Goal: Task Accomplishment & Management: Complete application form

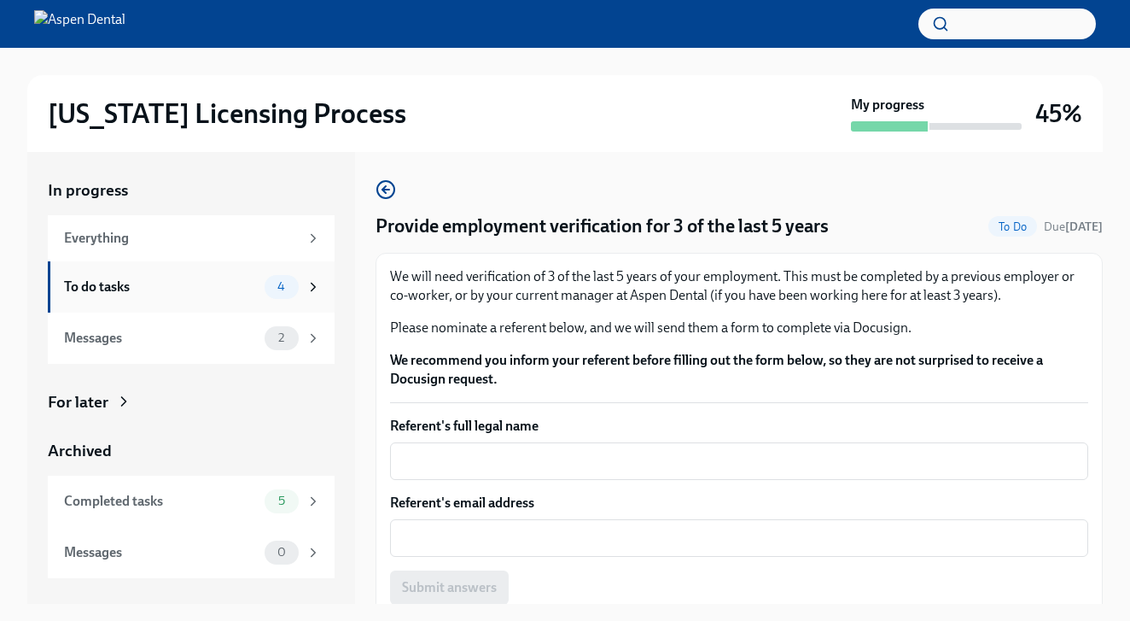
click at [145, 273] on div "To do tasks 4" at bounding box center [191, 286] width 287 height 51
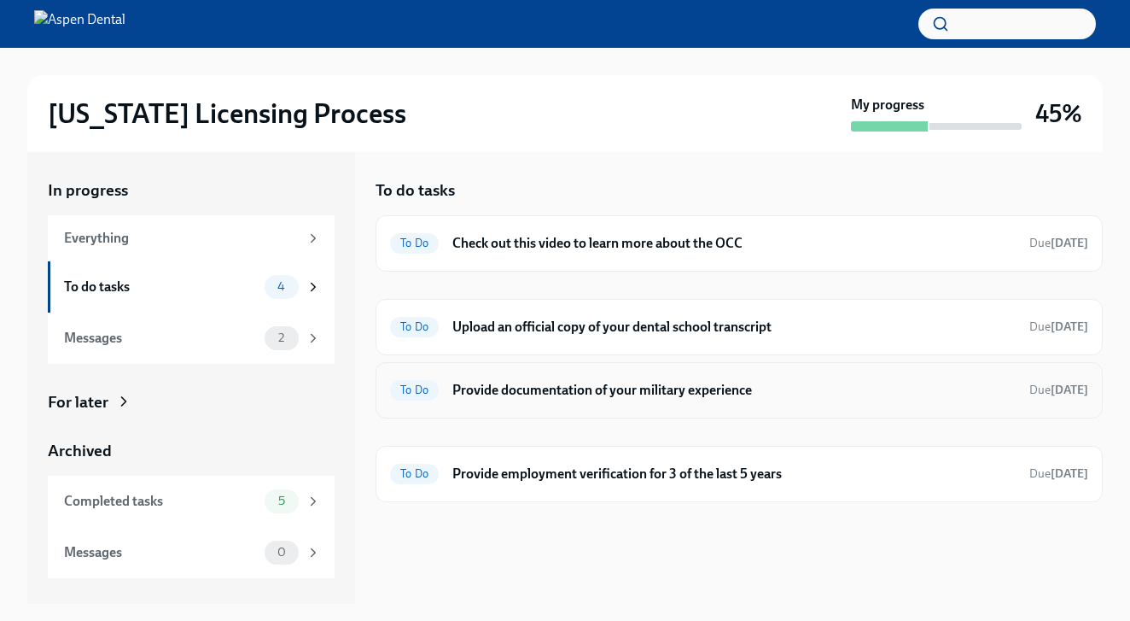
click at [557, 396] on h6 "Provide documentation of your military experience" at bounding box center [733, 390] width 563 height 19
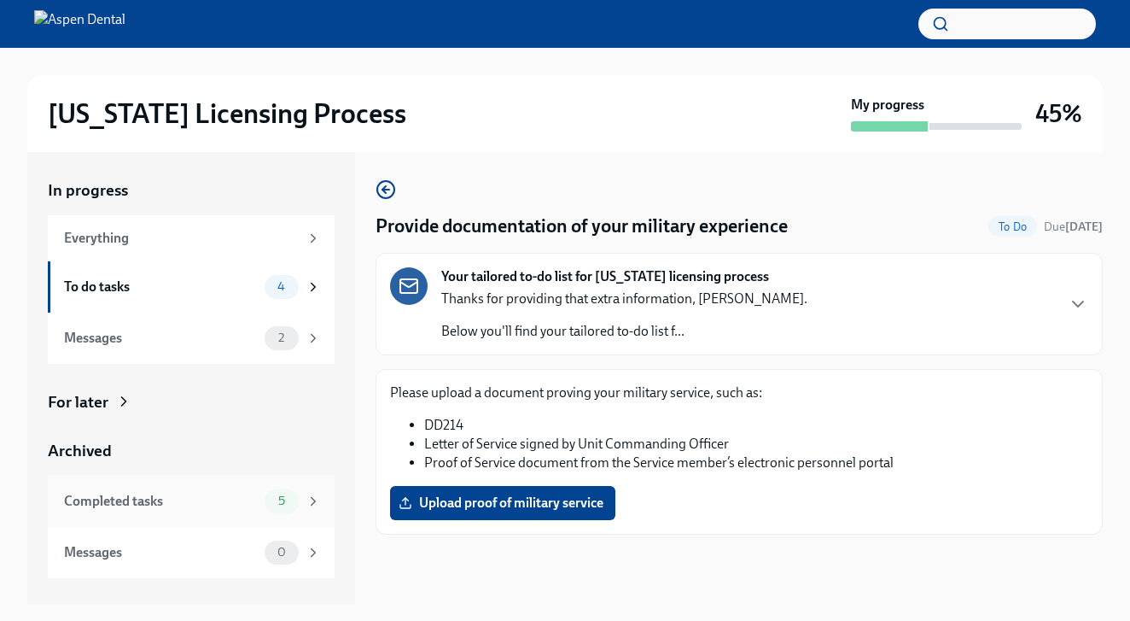
click at [155, 502] on div "Completed tasks" at bounding box center [161, 501] width 194 height 19
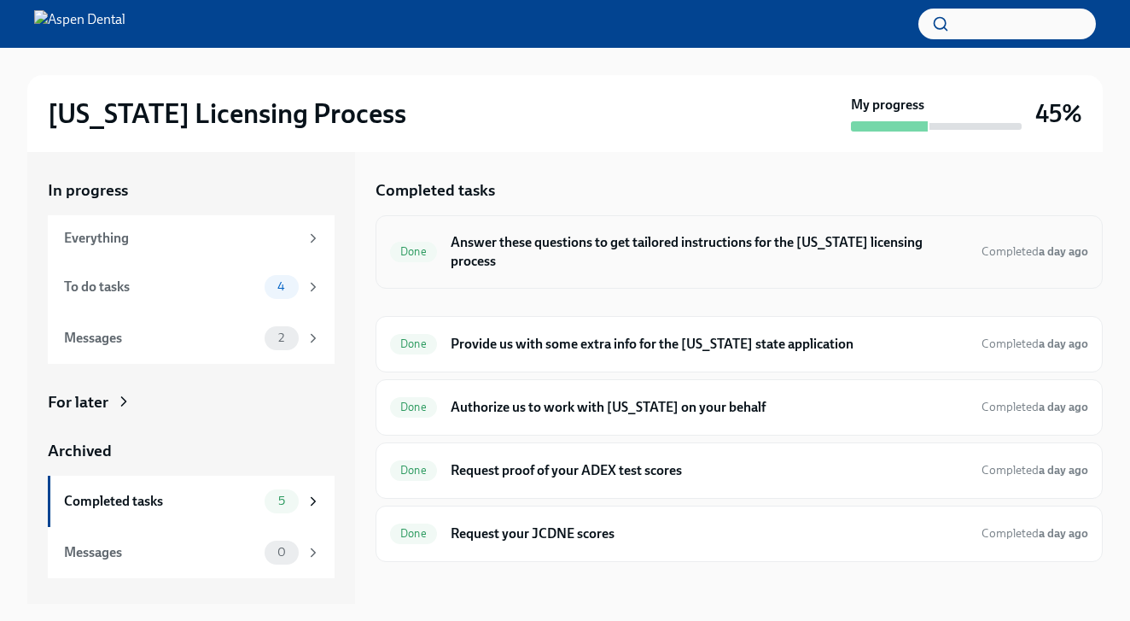
click at [593, 243] on h6 "Answer these questions to get tailored instructions for the [US_STATE] licensin…" at bounding box center [709, 252] width 517 height 38
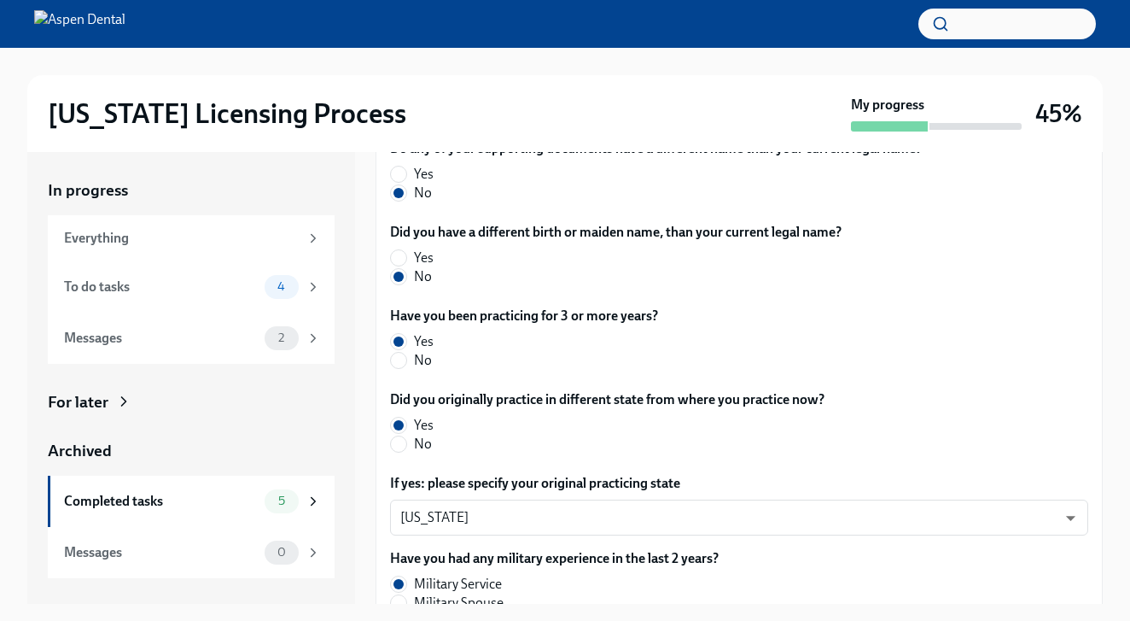
scroll to position [703, 0]
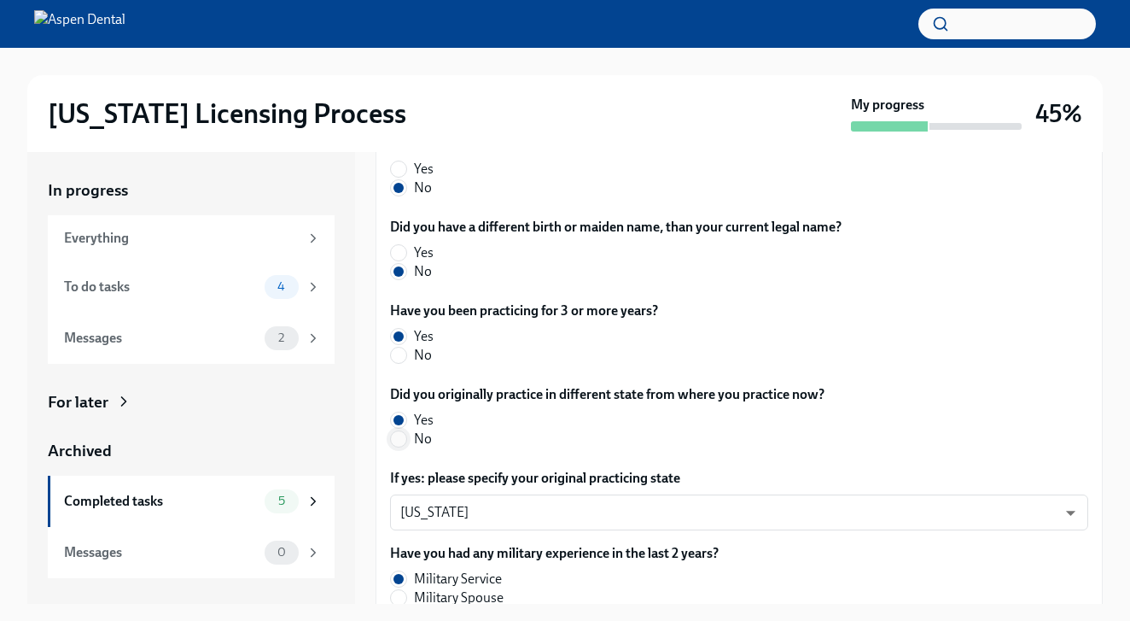
click at [406, 438] on input "No" at bounding box center [398, 438] width 15 height 15
radio input "true"
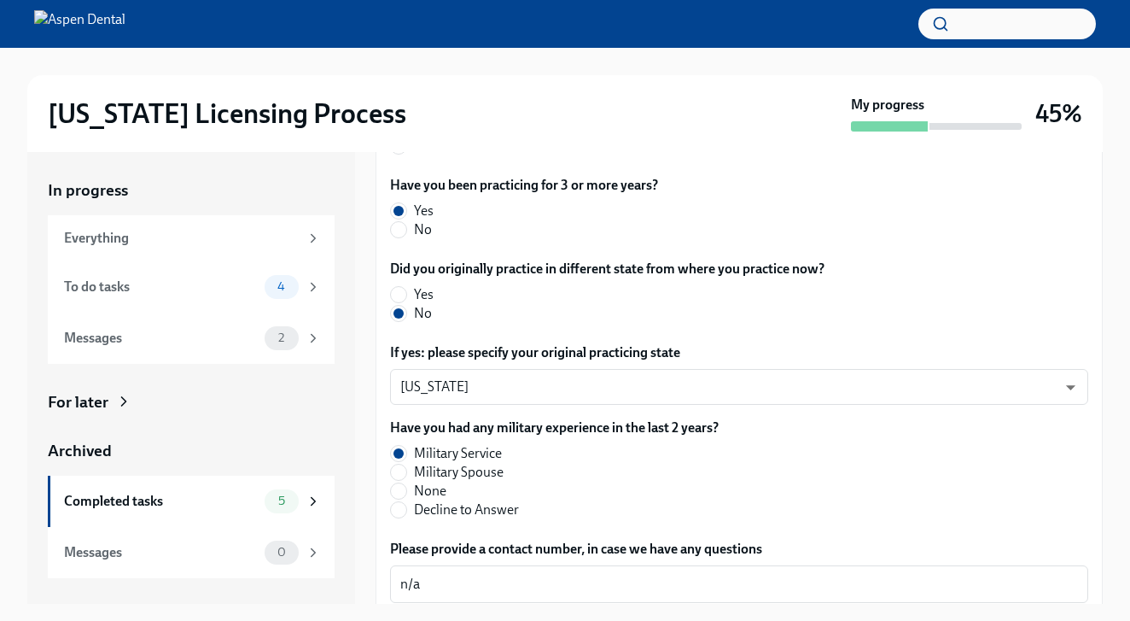
scroll to position [835, 0]
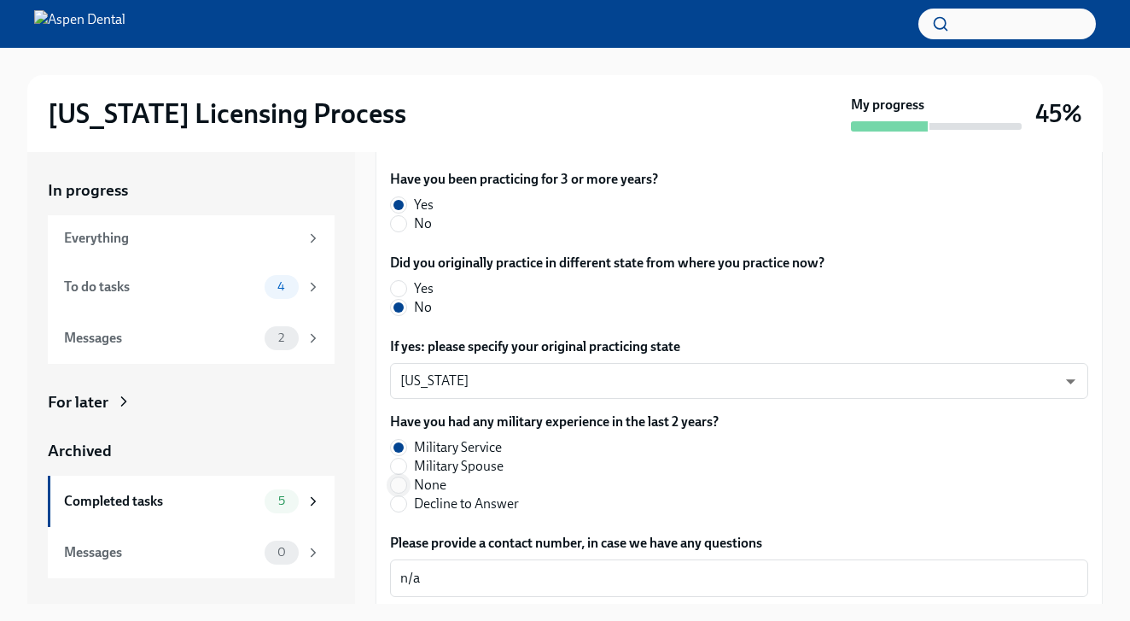
click at [402, 485] on input "None" at bounding box center [398, 484] width 15 height 15
radio input "true"
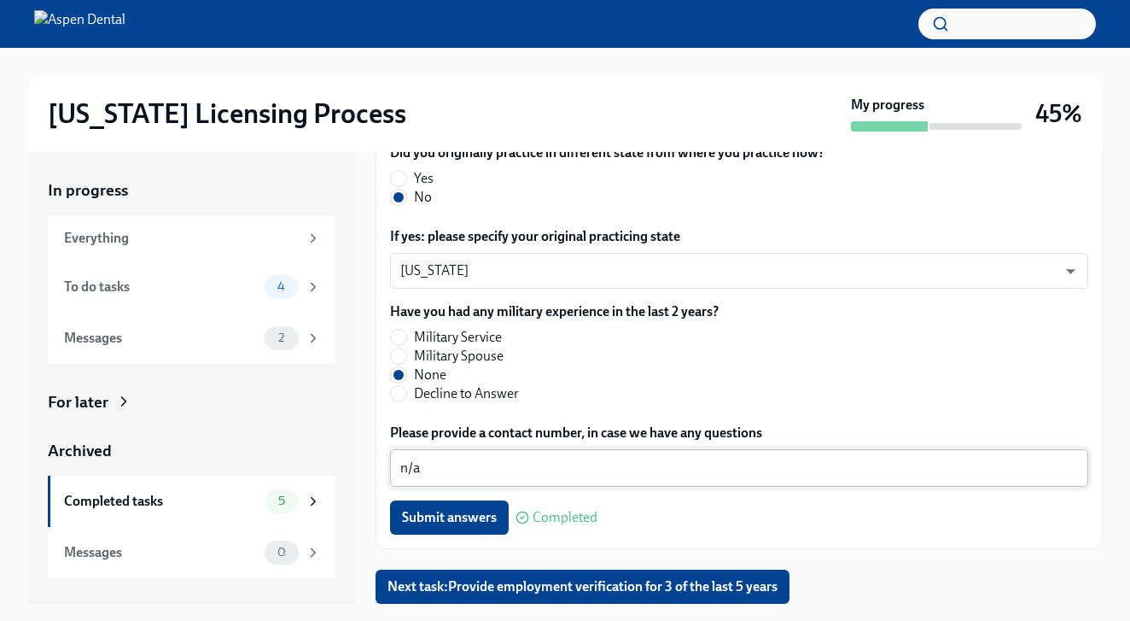
scroll to position [945, 0]
click at [429, 534] on button "Submit answers" at bounding box center [449, 517] width 119 height 34
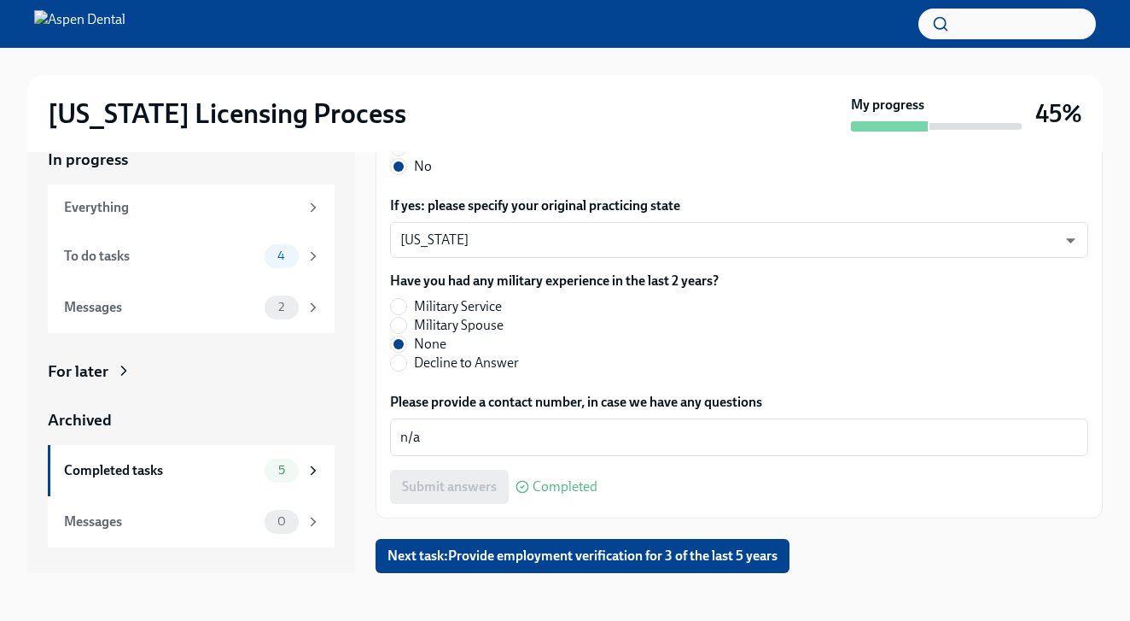
scroll to position [31, 0]
click at [429, 563] on span "Next task : Provide employment verification for 3 of the last 5 years" at bounding box center [583, 555] width 390 height 17
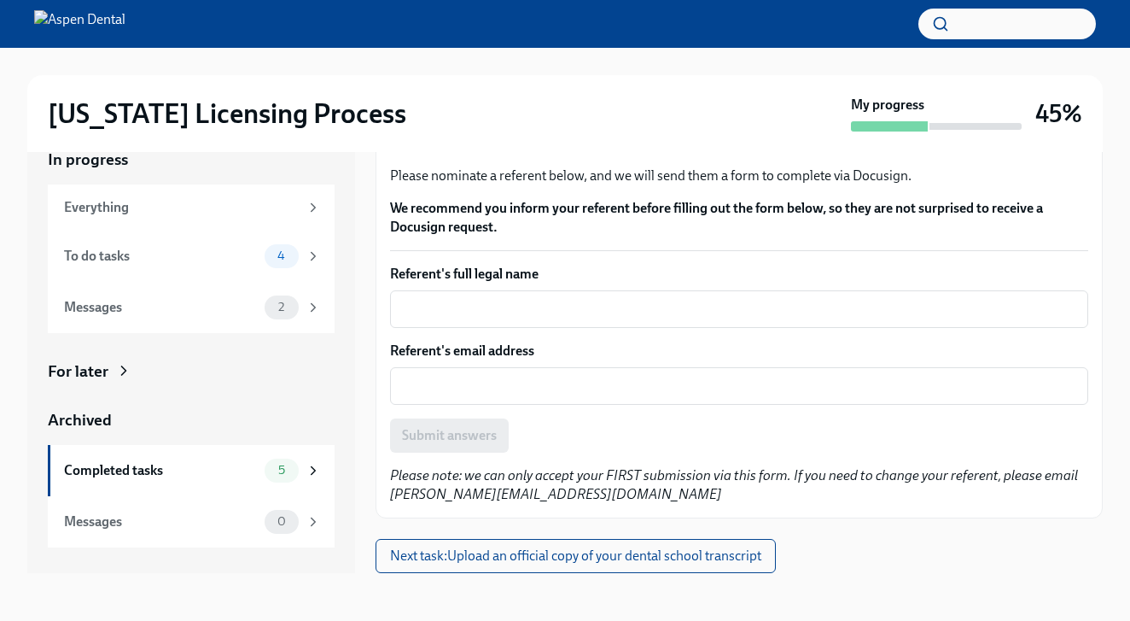
scroll to position [31, 0]
click at [445, 550] on span "Next task : Upload an official copy of your dental school transcript" at bounding box center [575, 555] width 371 height 17
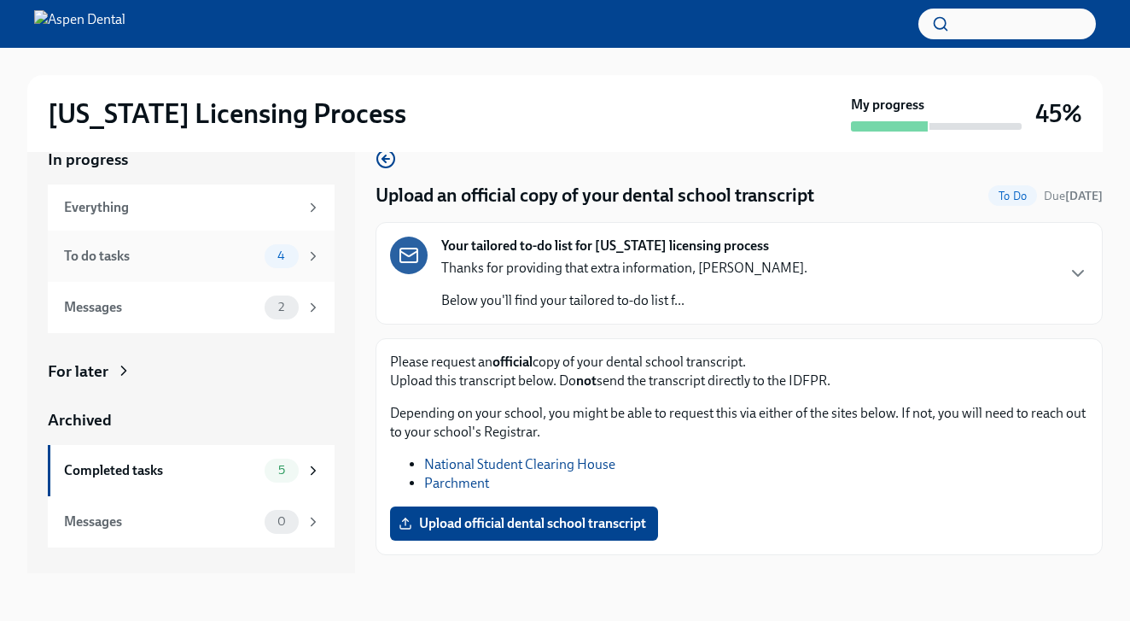
click at [163, 260] on div "To do tasks" at bounding box center [161, 256] width 194 height 19
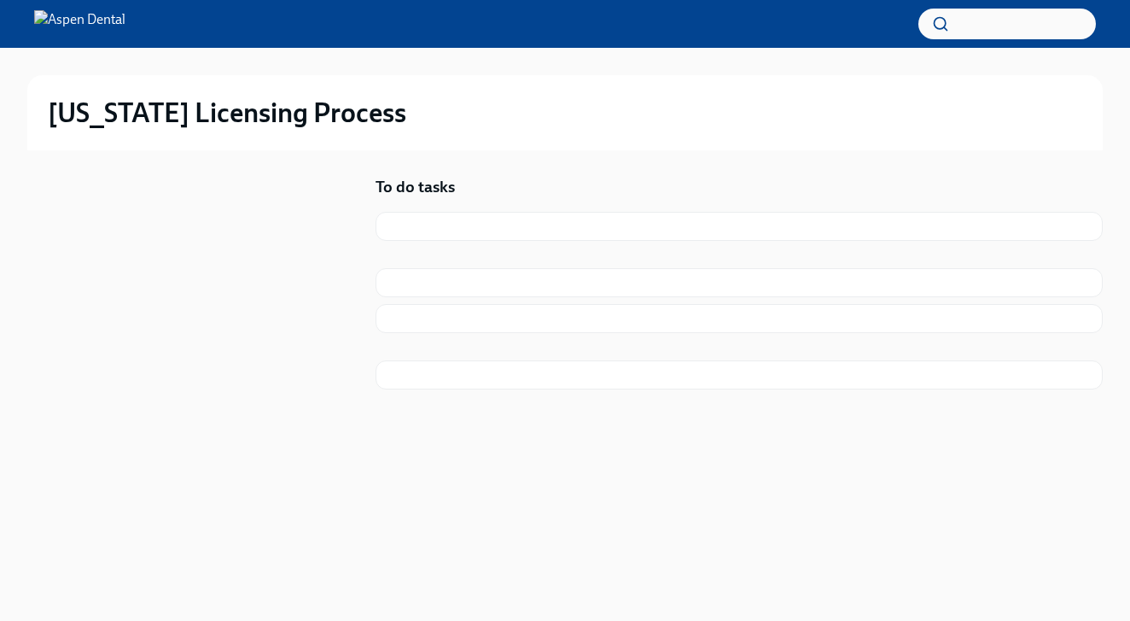
scroll to position [2, 0]
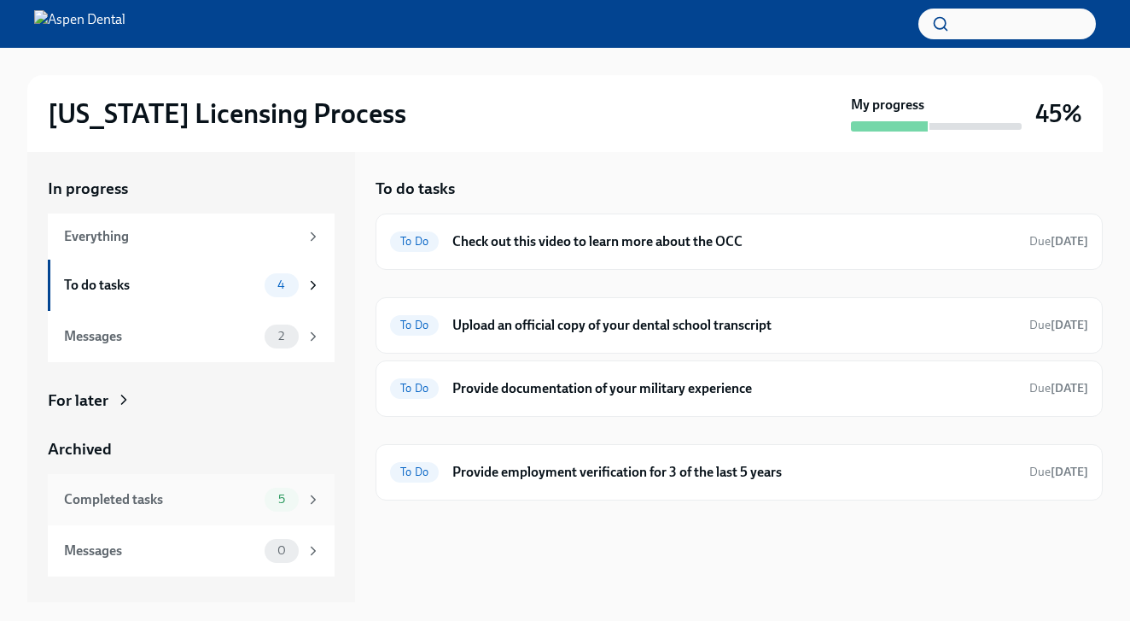
click at [108, 499] on div "Completed tasks" at bounding box center [161, 499] width 194 height 19
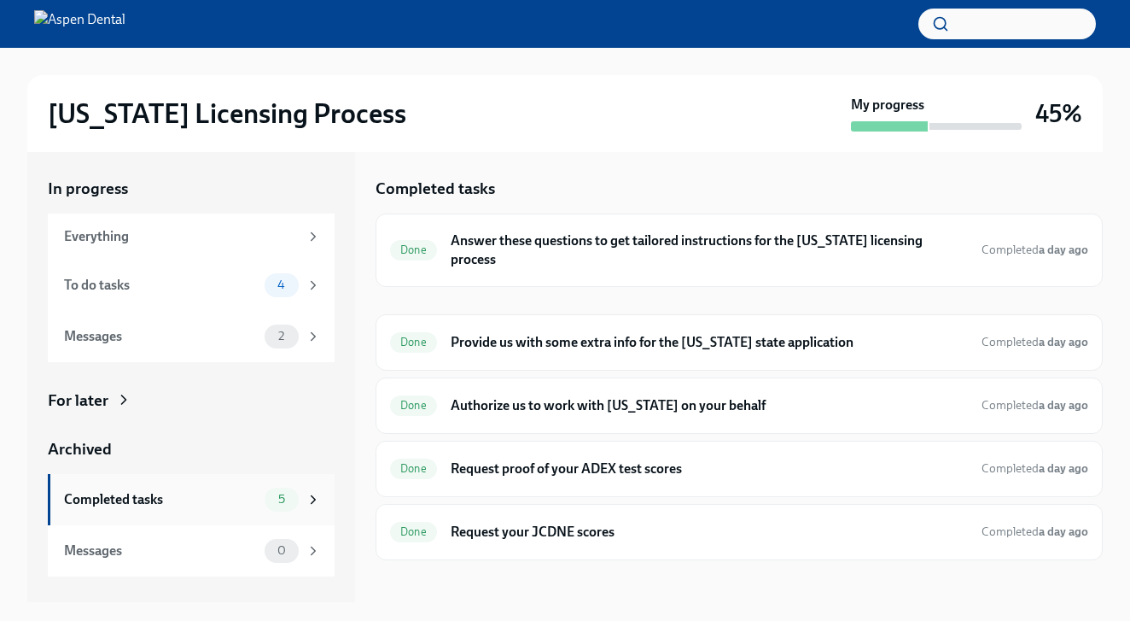
click at [145, 482] on div "Completed tasks 5" at bounding box center [191, 499] width 287 height 51
click at [128, 490] on div "Completed tasks" at bounding box center [161, 499] width 194 height 19
click at [118, 487] on div "Completed tasks 5" at bounding box center [192, 499] width 257 height 24
click at [149, 493] on div "Completed tasks" at bounding box center [161, 499] width 194 height 19
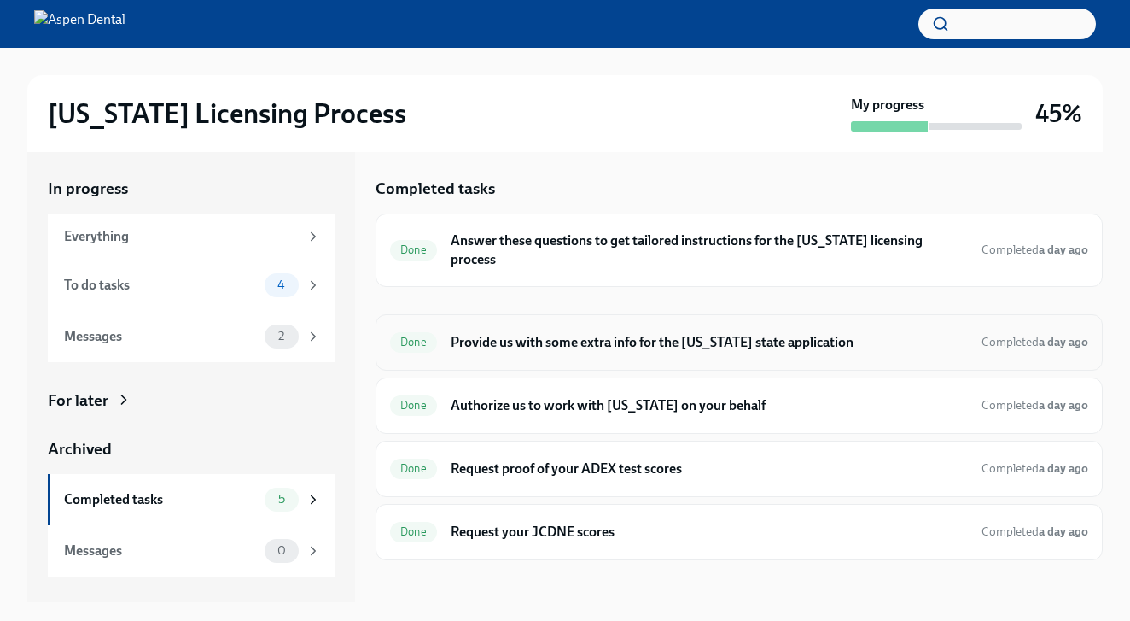
click at [567, 333] on h6 "Provide us with some extra info for the [US_STATE] state application" at bounding box center [709, 342] width 517 height 19
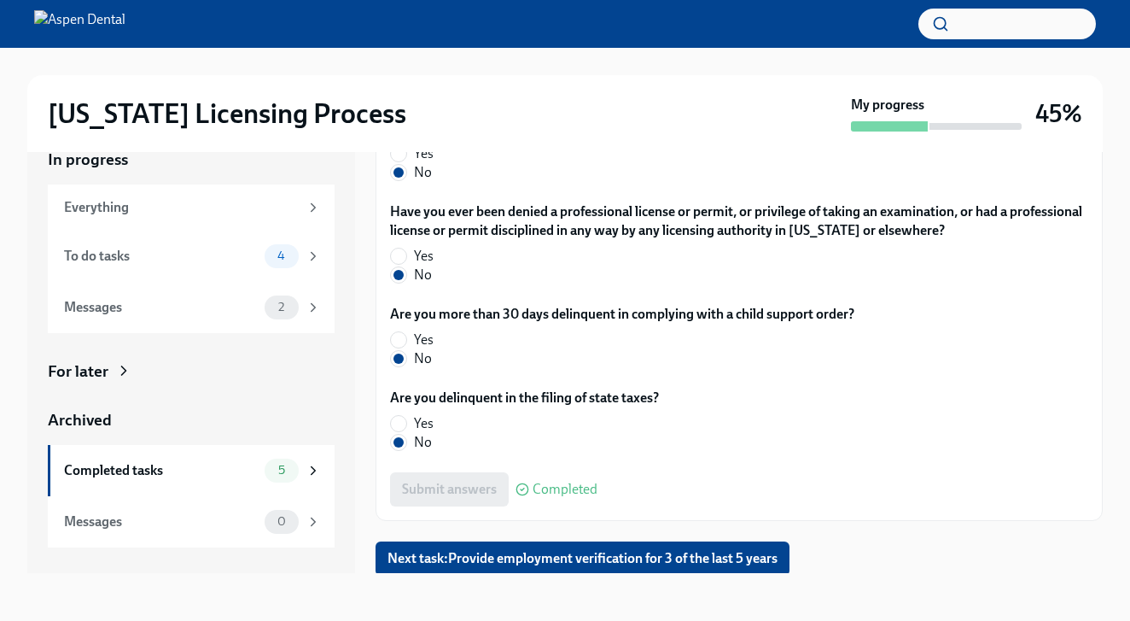
scroll to position [31, 0]
click at [454, 550] on span "Next task : Provide employment verification for 3 of the last 5 years" at bounding box center [583, 558] width 390 height 17
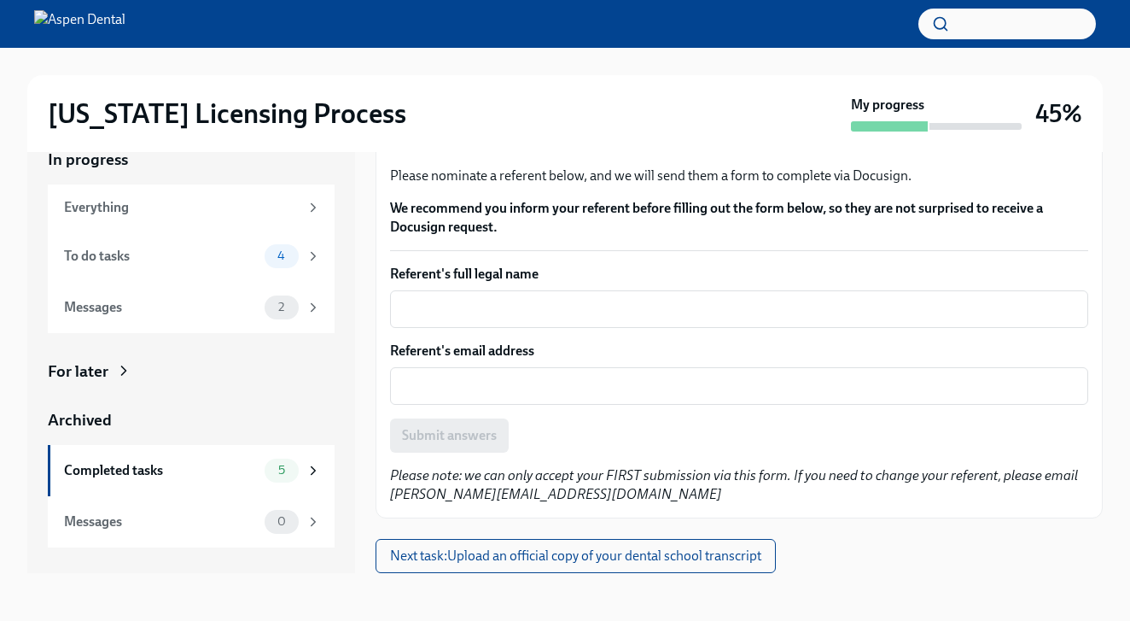
scroll to position [121, 0]
click at [458, 545] on button "Next task : Upload an official copy of your dental school transcript" at bounding box center [576, 556] width 400 height 34
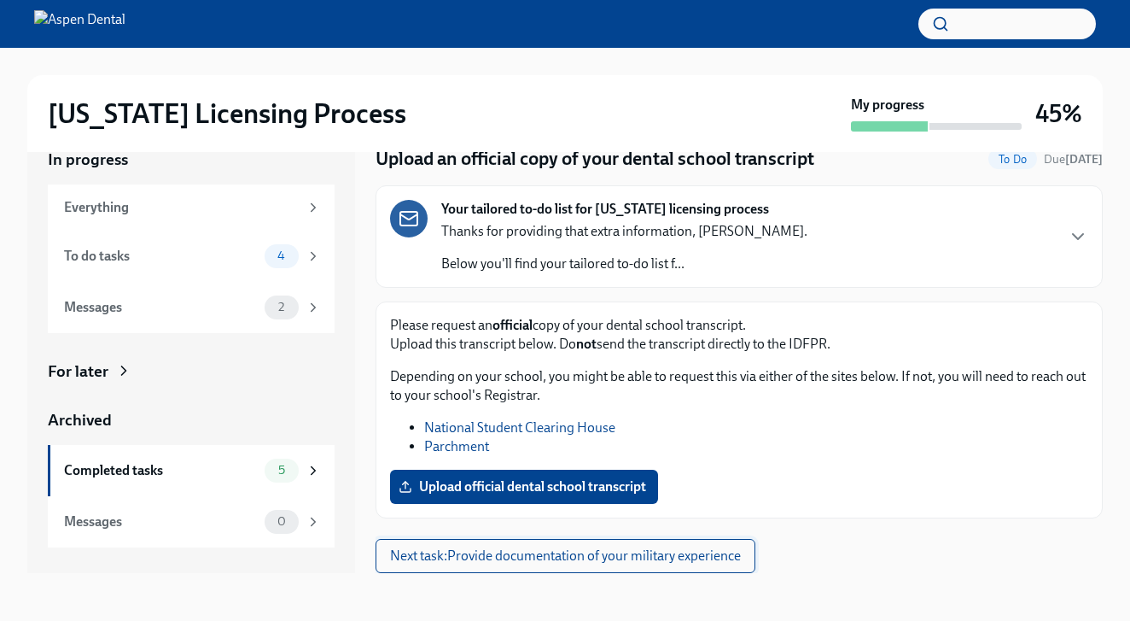
scroll to position [37, 0]
click at [462, 565] on button "Next task : Provide documentation of your military experience" at bounding box center [566, 556] width 380 height 34
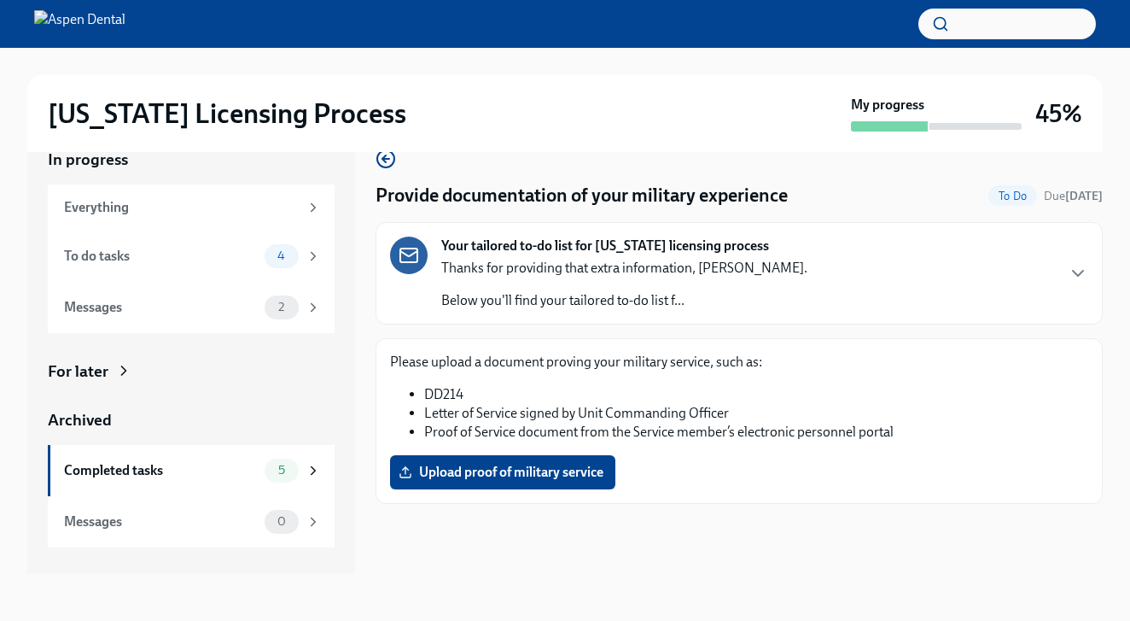
scroll to position [31, 0]
click at [188, 430] on div "Archived Completed tasks 5 Messages 0" at bounding box center [191, 478] width 287 height 138
click at [169, 461] on div "Completed tasks" at bounding box center [161, 470] width 194 height 19
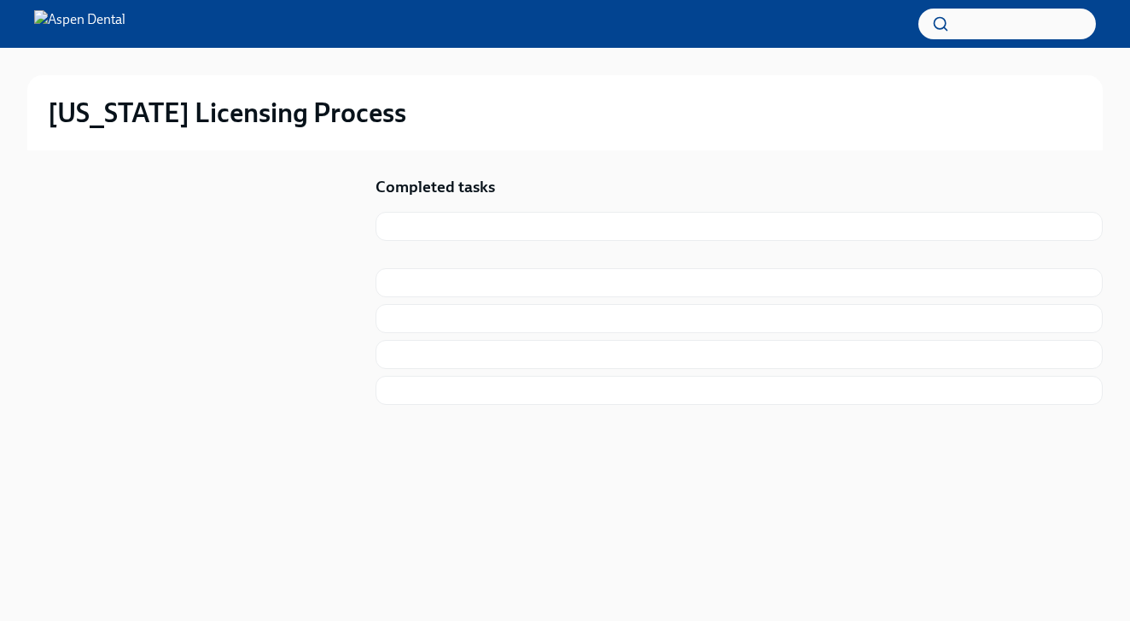
scroll to position [2, 0]
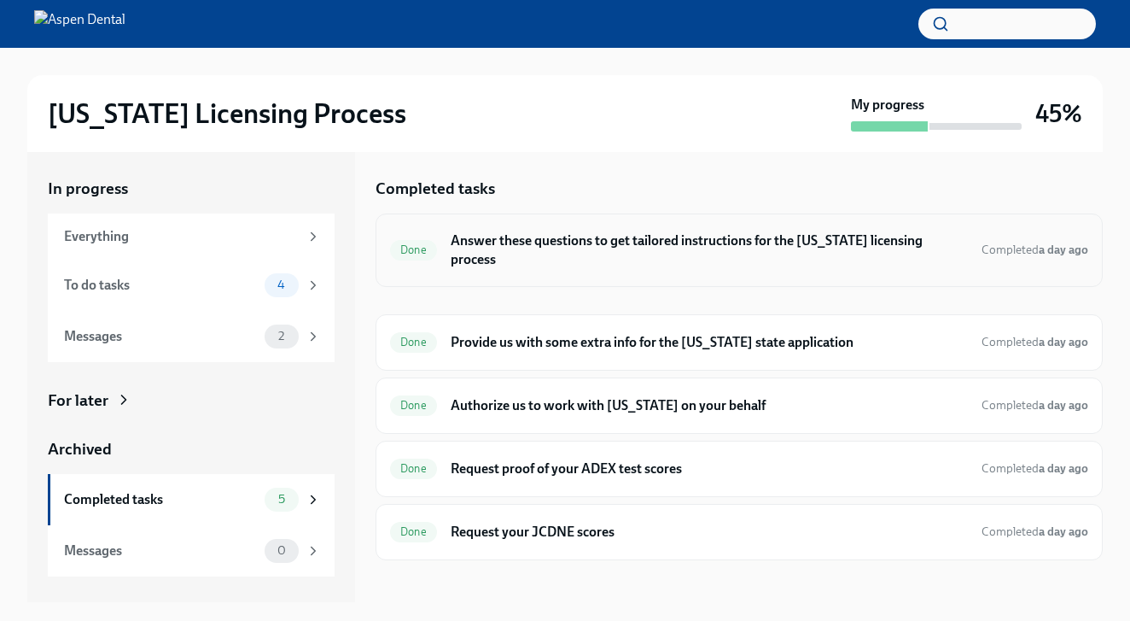
click at [555, 242] on h6 "Answer these questions to get tailored instructions for the [US_STATE] licensin…" at bounding box center [709, 250] width 517 height 38
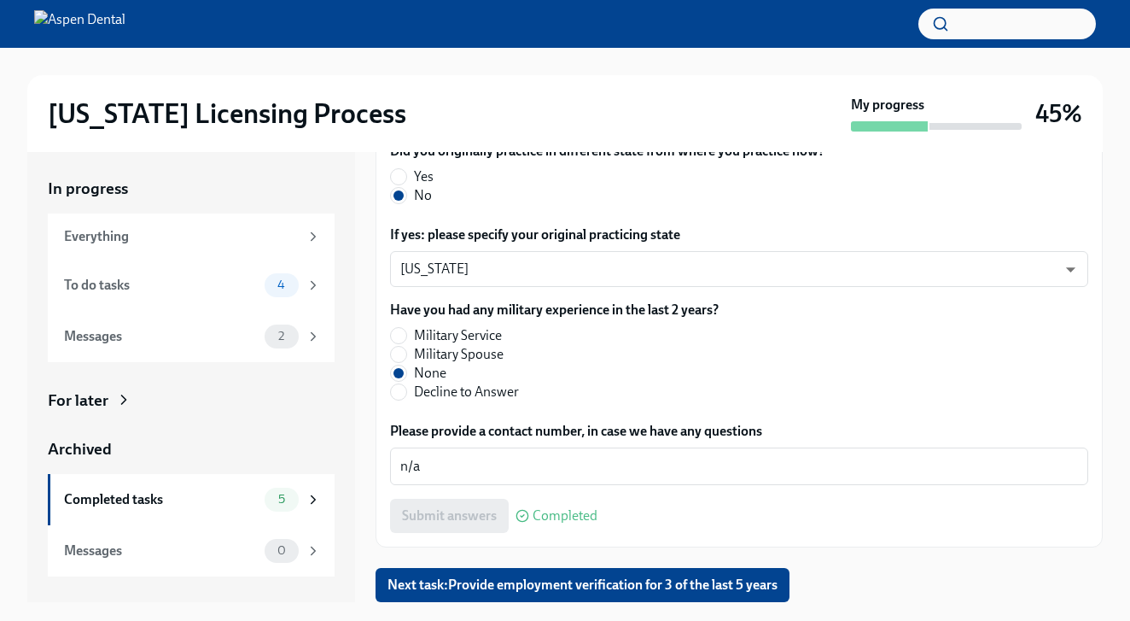
scroll to position [945, 0]
